Goal: Information Seeking & Learning: Learn about a topic

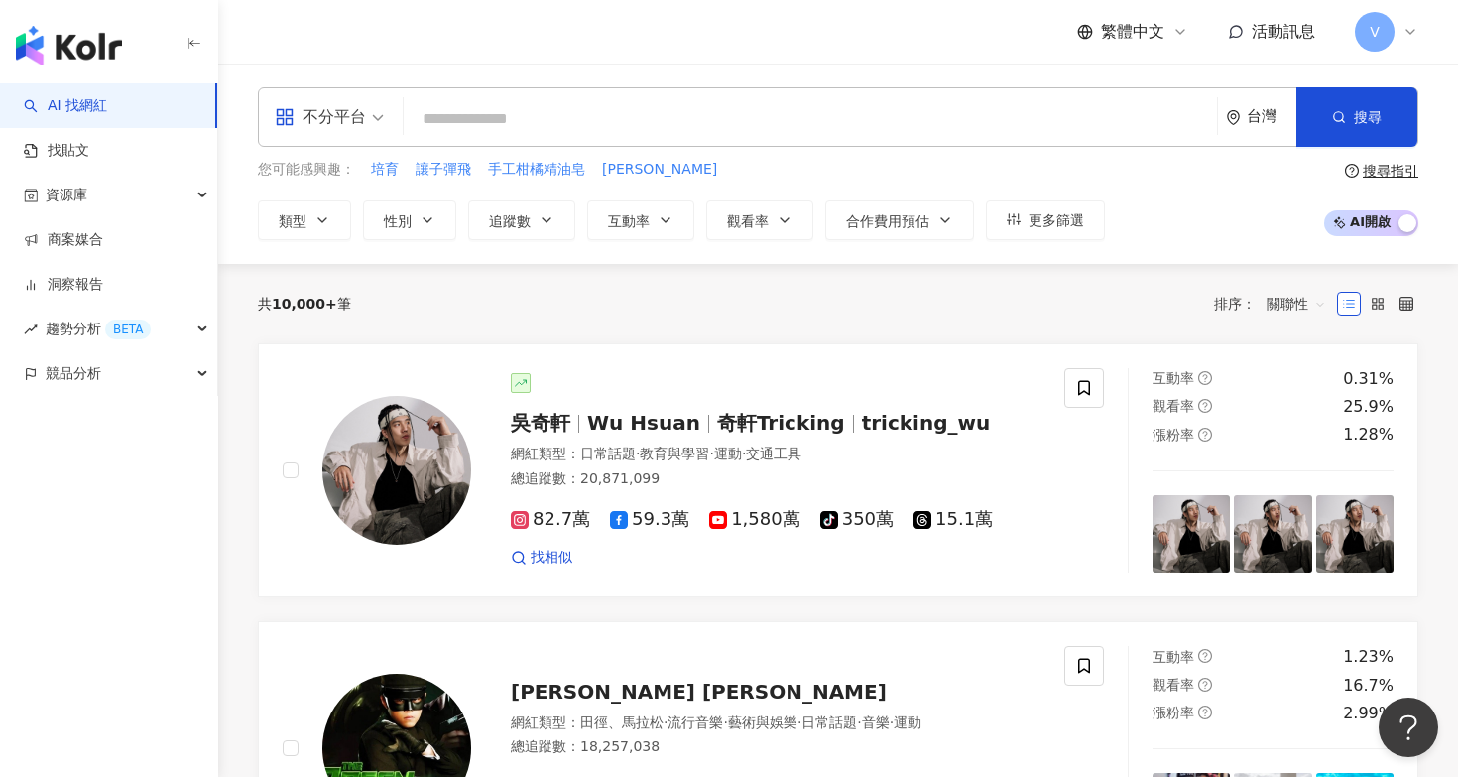
type input "**********"
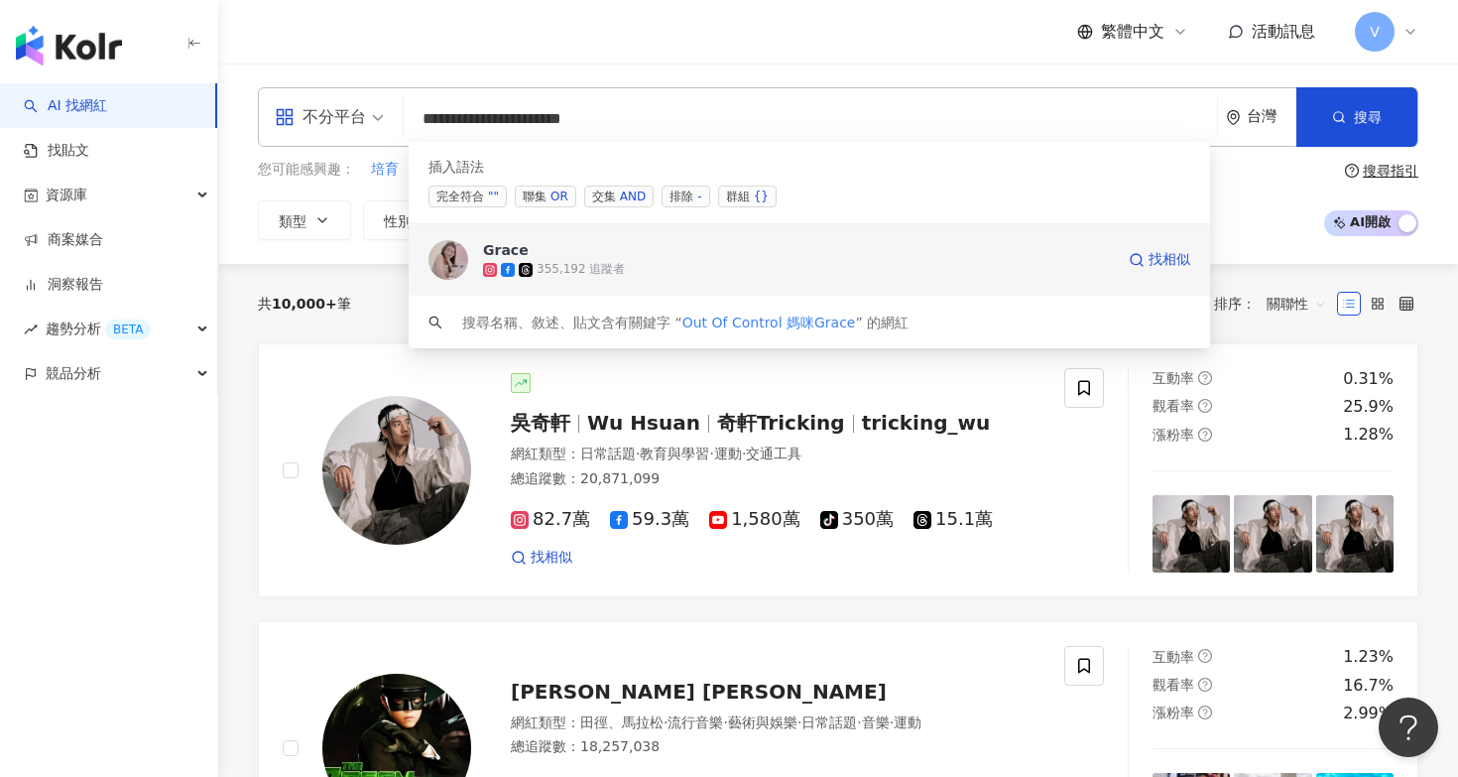
click at [818, 273] on div "355,192 追蹤者" at bounding box center [798, 270] width 631 height 20
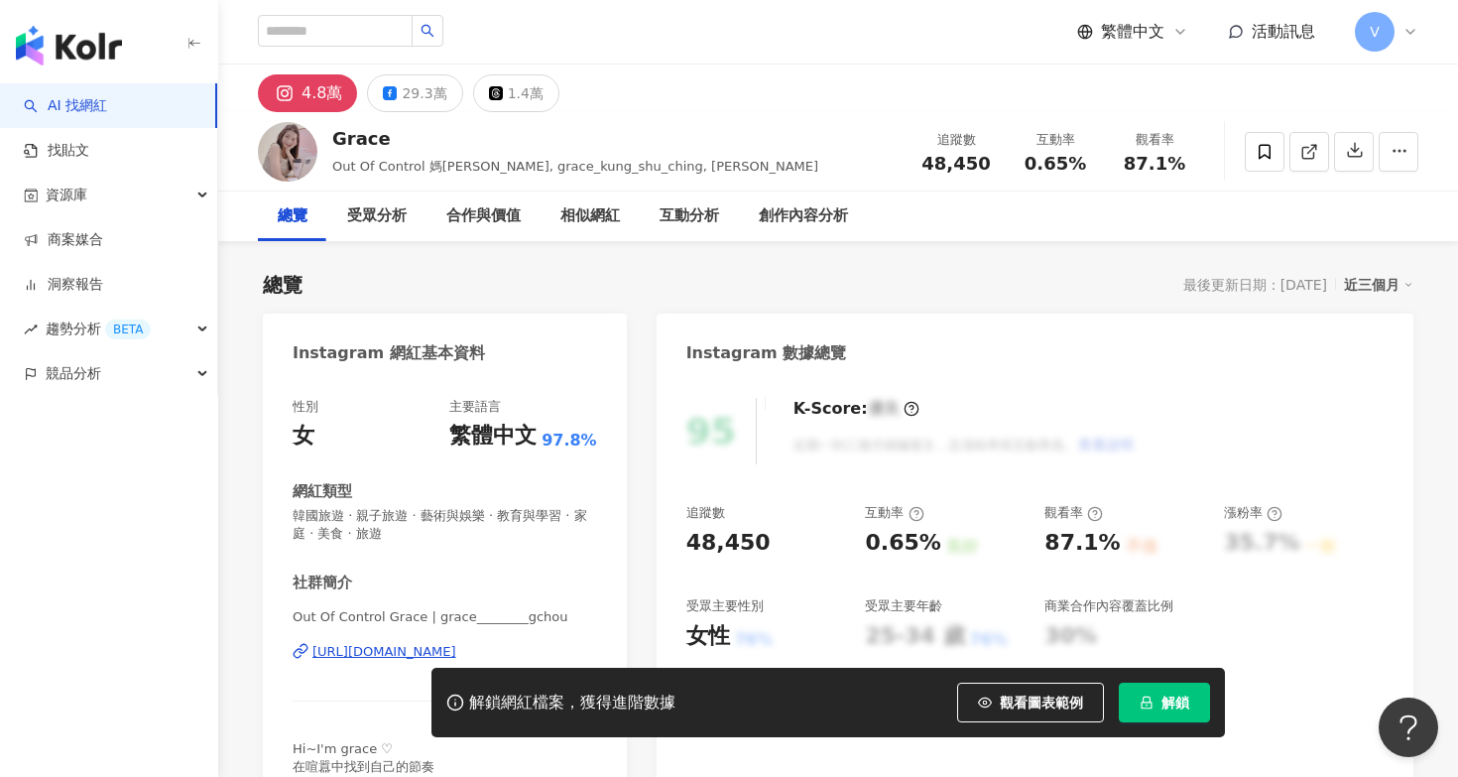
scroll to position [53, 0]
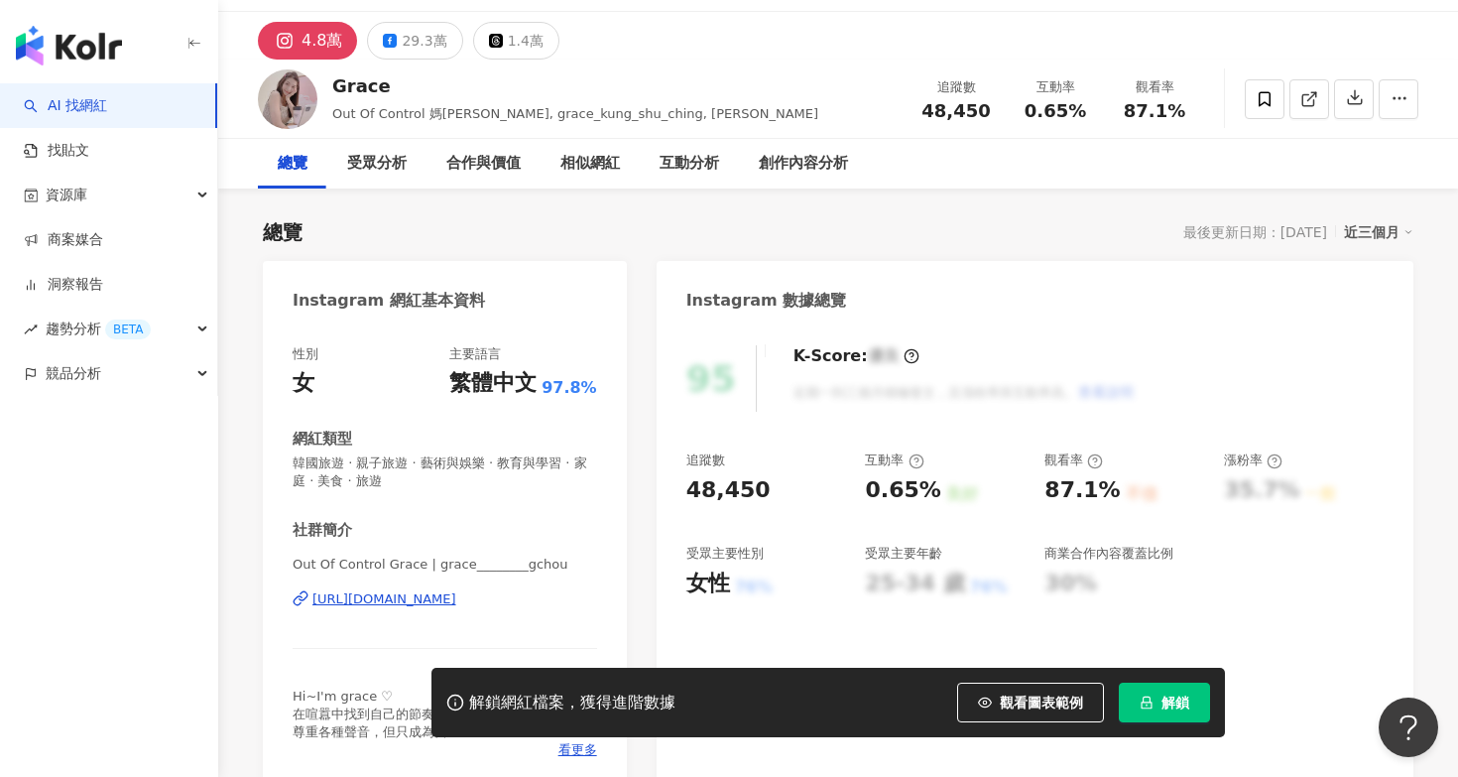
click at [1149, 678] on div "解鎖網紅檔案，獲得進階數據 觀看圖表範例 解鎖" at bounding box center [829, 702] width 794 height 69
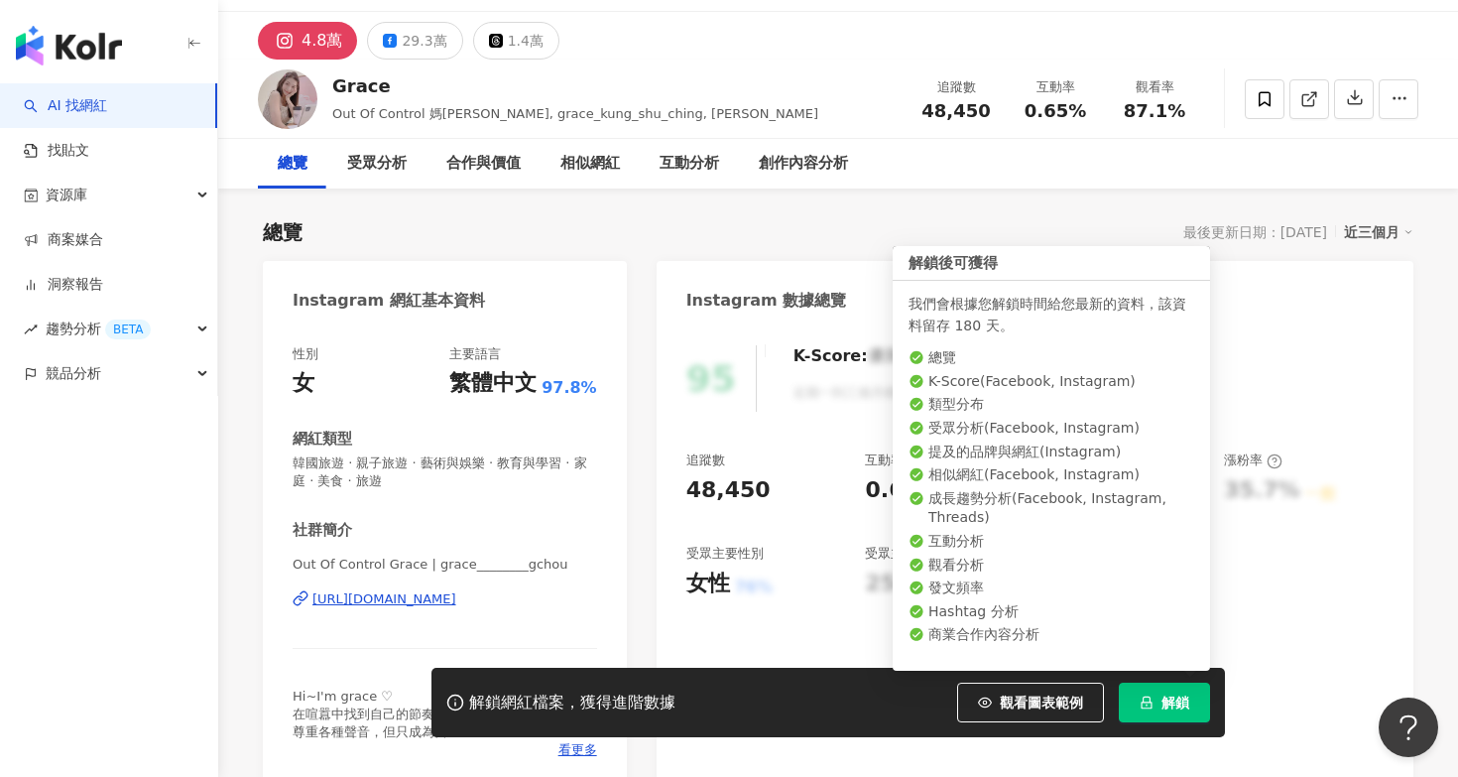
click at [1158, 695] on button "解鎖" at bounding box center [1164, 703] width 91 height 40
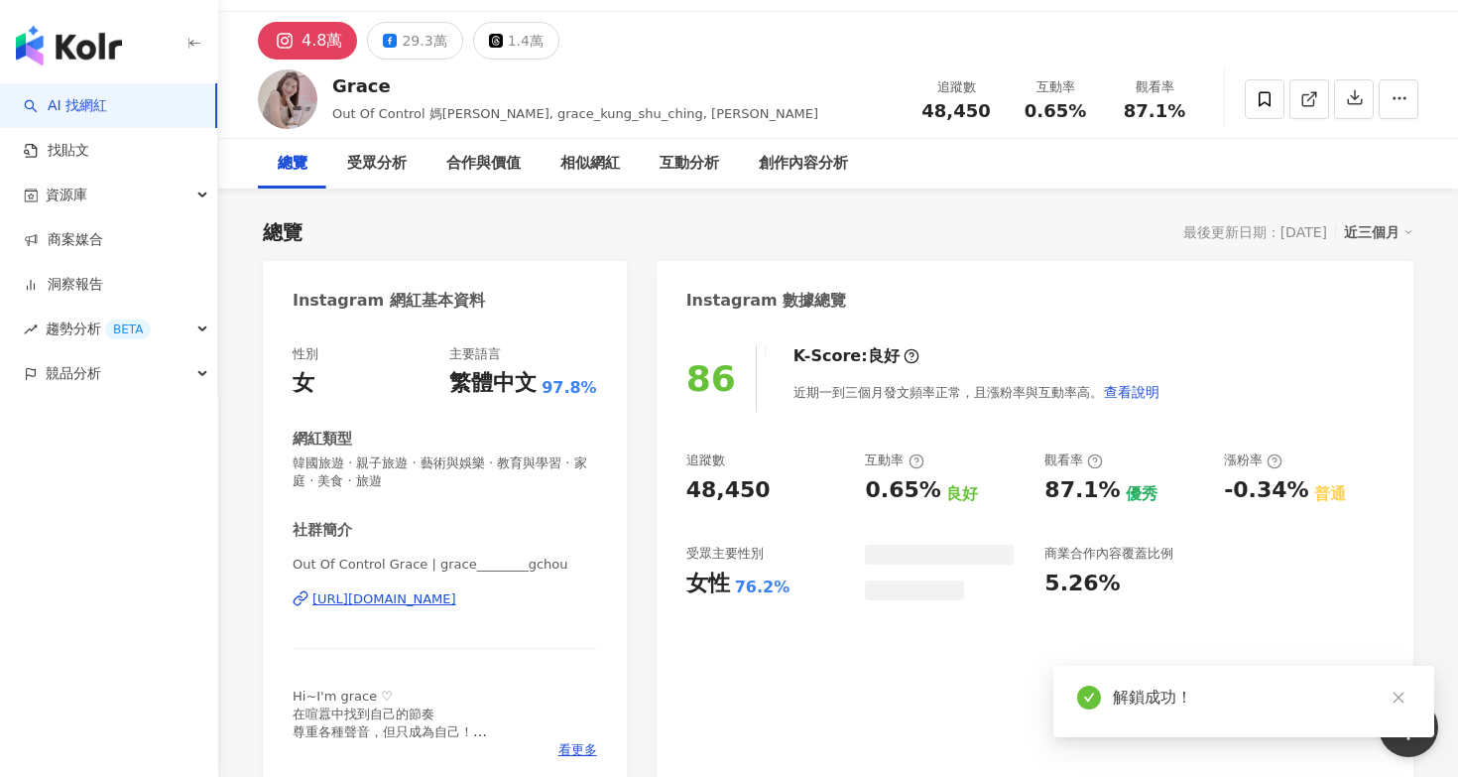
click at [428, 47] on div "29.3萬" at bounding box center [424, 41] width 45 height 28
click at [427, 46] on div "29.3萬" at bounding box center [424, 41] width 45 height 28
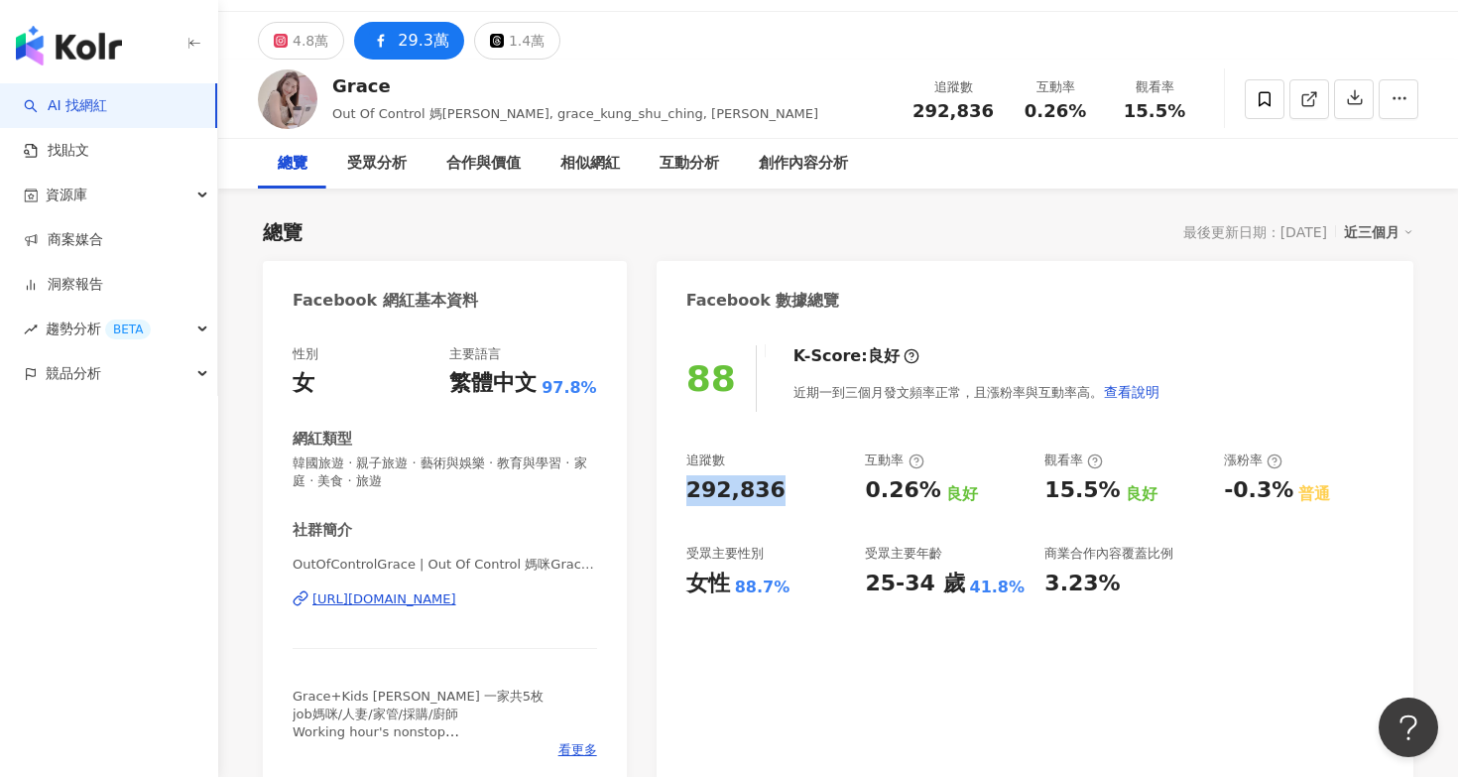
drag, startPoint x: 686, startPoint y: 487, endPoint x: 790, endPoint y: 490, distance: 103.2
click at [790, 490] on div "292,836" at bounding box center [766, 490] width 160 height 31
copy div "292,836"
drag, startPoint x: 863, startPoint y: 493, endPoint x: 930, endPoint y: 494, distance: 66.5
click at [931, 494] on div "追蹤數 292,836 互動率 0.26% 良好 觀看率 15.5% 良好 漲粉率 -0.3% 普通 受眾主要性別 女性 88.7% 受眾主要年齡 25-34…" at bounding box center [1034, 524] width 697 height 147
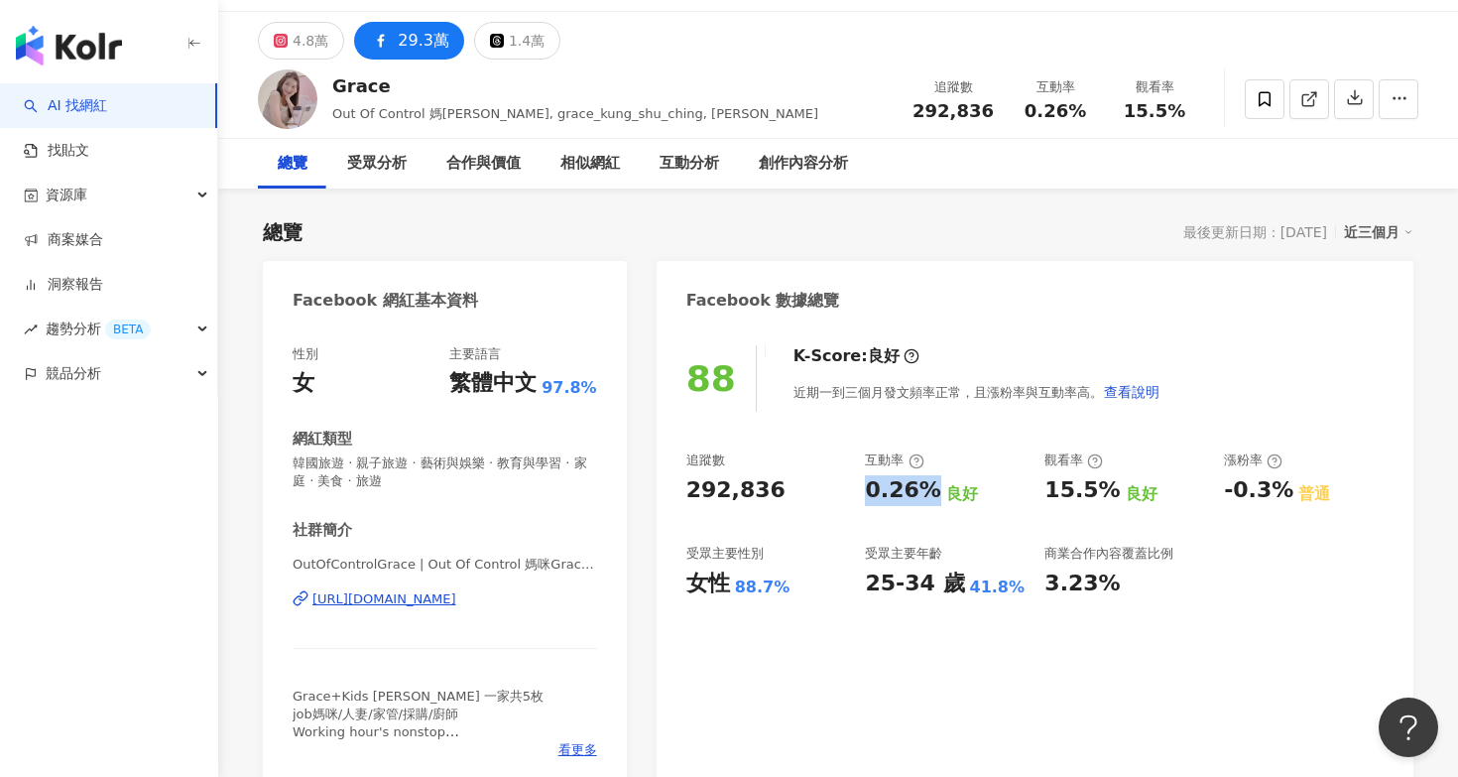
copy div "0.26%"
drag, startPoint x: 730, startPoint y: 587, endPoint x: 810, endPoint y: 589, distance: 79.4
click at [810, 589] on div "女性 88.7%" at bounding box center [766, 583] width 160 height 31
copy div "女性 88.7%"
drag, startPoint x: 1049, startPoint y: 490, endPoint x: 1102, endPoint y: 493, distance: 53.7
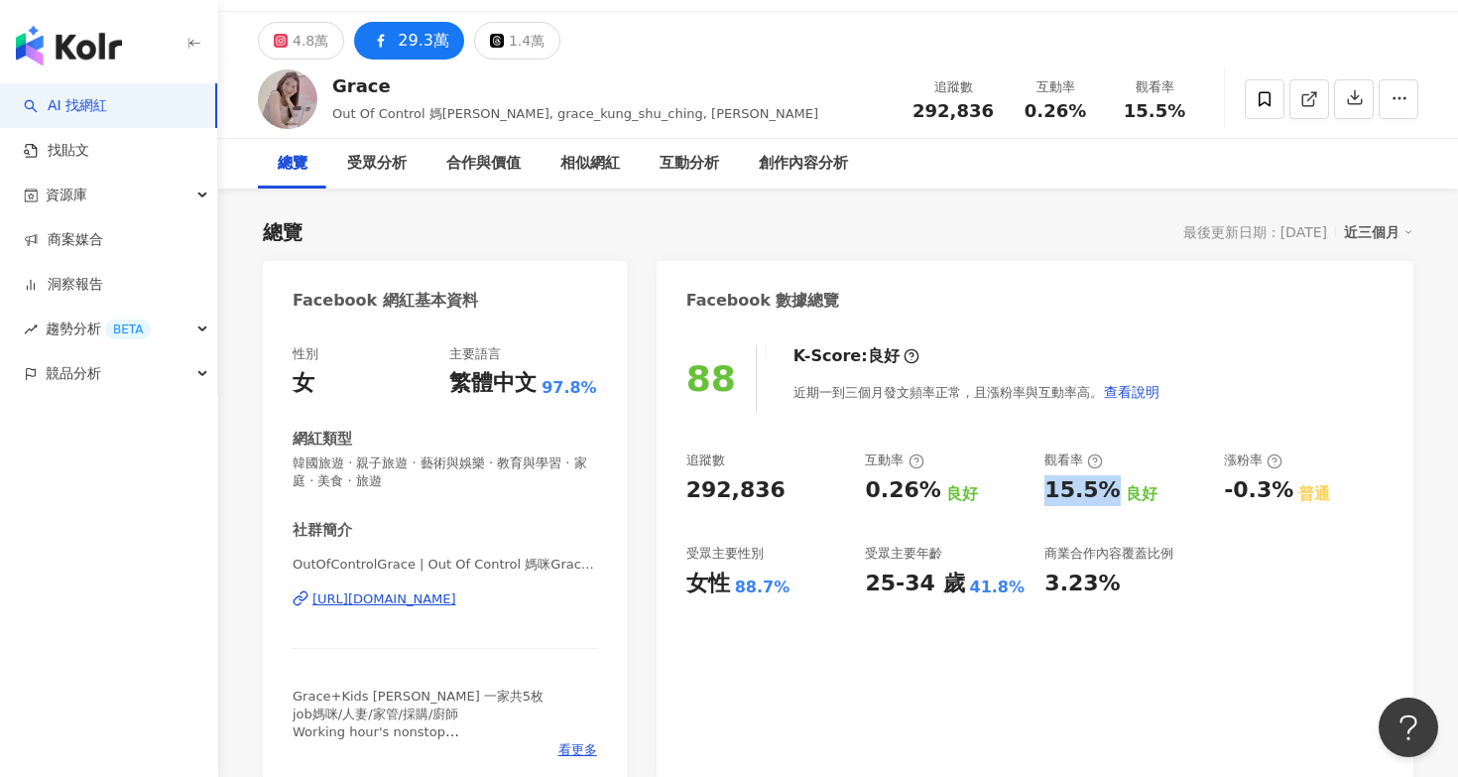
click at [1102, 493] on div "15.5%" at bounding box center [1082, 490] width 75 height 31
copy div "15.5%"
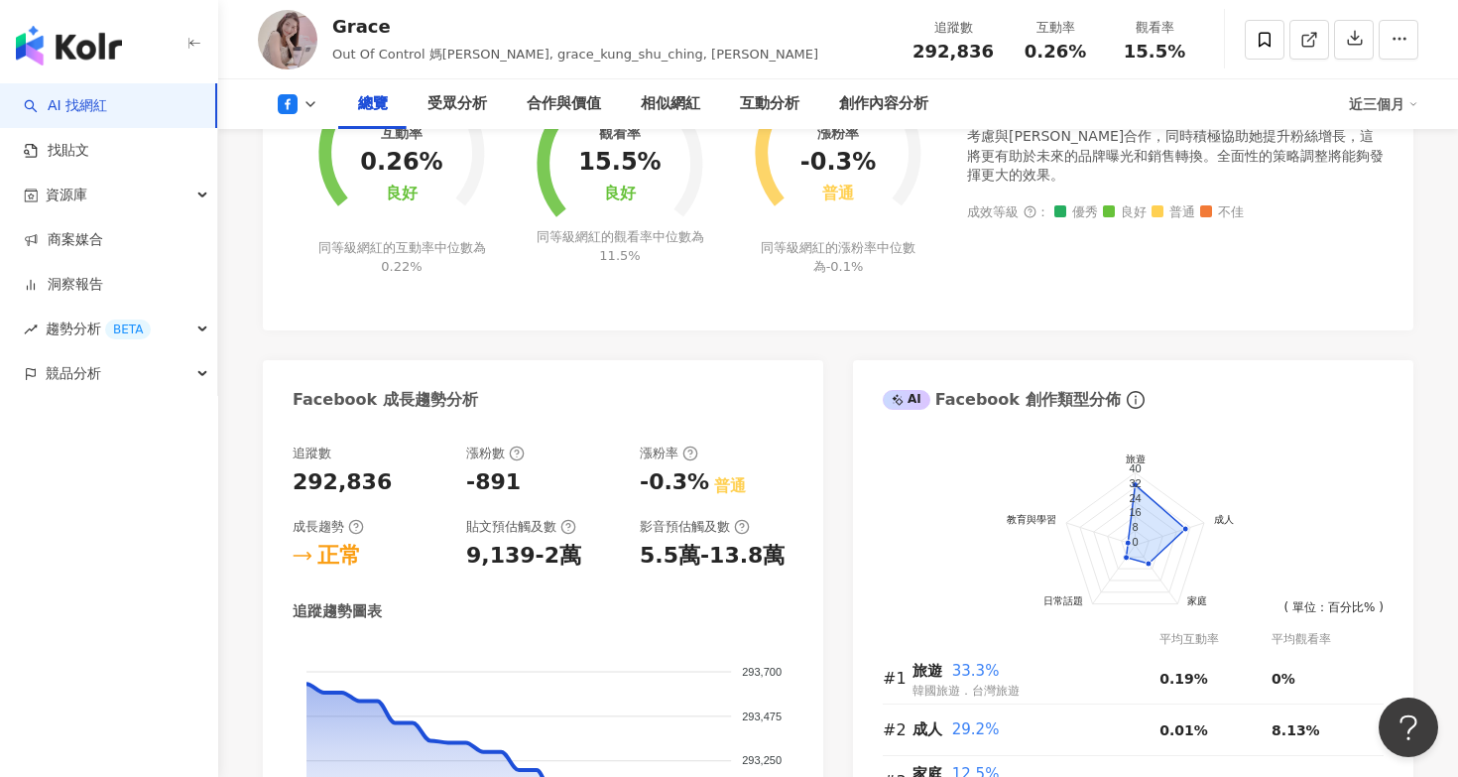
scroll to position [1025, 0]
